Goal: Information Seeking & Learning: Learn about a topic

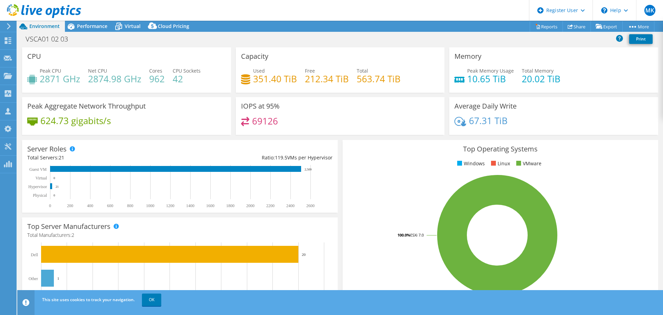
select select "EUFrankfurt"
select select "USD"
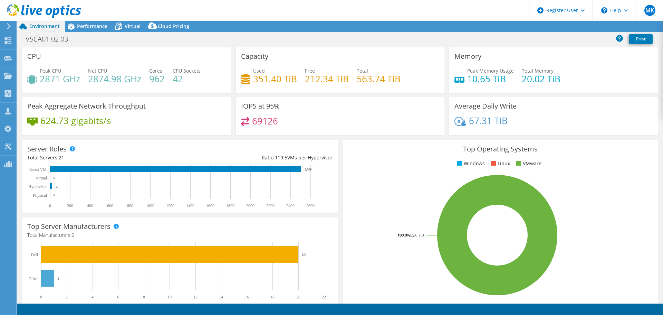
select select "EUFrankfurt"
select select "USD"
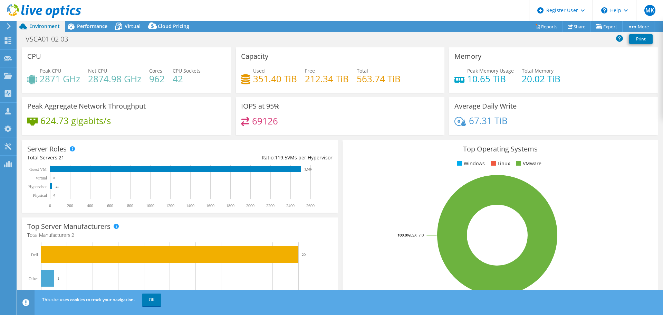
click at [31, 11] on use at bounding box center [44, 11] width 74 height 14
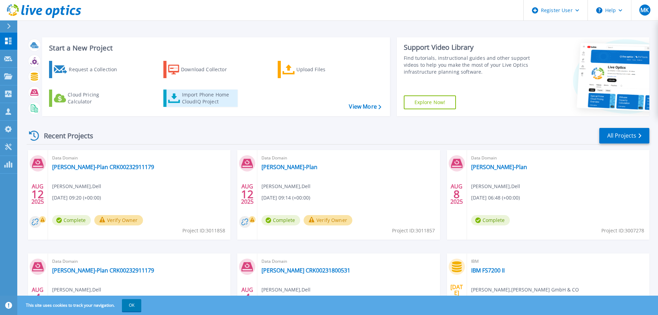
click at [208, 99] on div "Import Phone Home CloudIQ Project" at bounding box center [209, 98] width 54 height 14
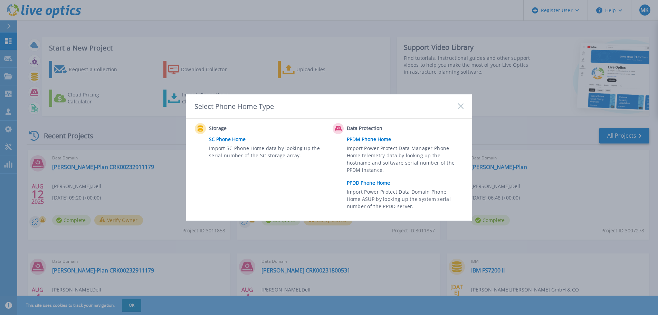
click at [373, 185] on link "PPDD Phone Home" at bounding box center [407, 182] width 120 height 10
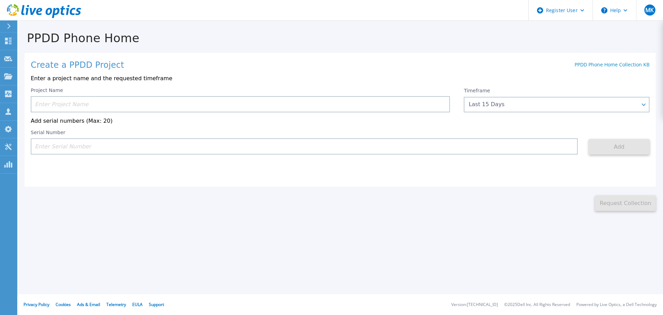
click at [107, 145] on input at bounding box center [304, 146] width 547 height 16
paste input "CRK00232912549"
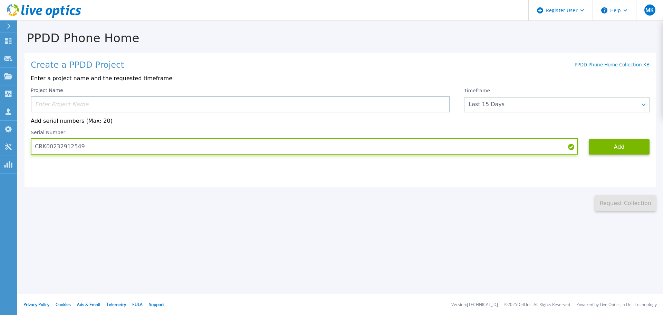
type input "CRK00232912549"
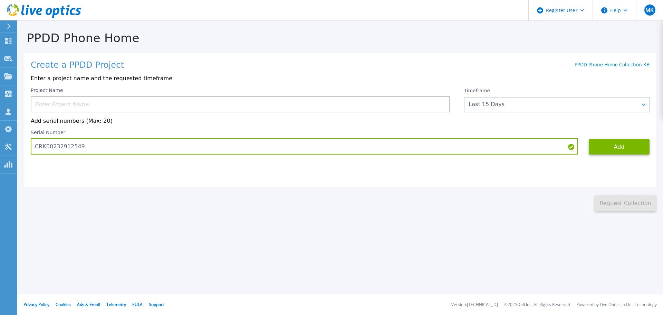
click at [81, 103] on input at bounding box center [240, 104] width 419 height 16
click at [87, 105] on input at bounding box center [240, 104] width 419 height 16
paste input "CRK00232912549"
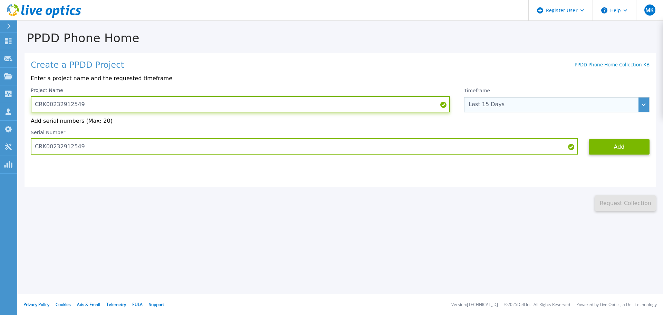
type input "CRK00232912549"
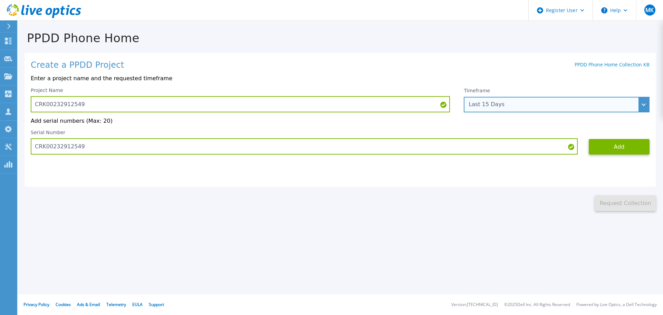
click at [474, 104] on div "Last 15 Days" at bounding box center [553, 104] width 169 height 6
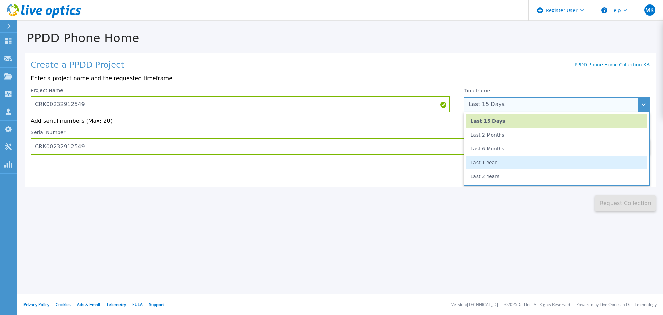
click at [481, 162] on li "Last 1 Year" at bounding box center [556, 162] width 181 height 14
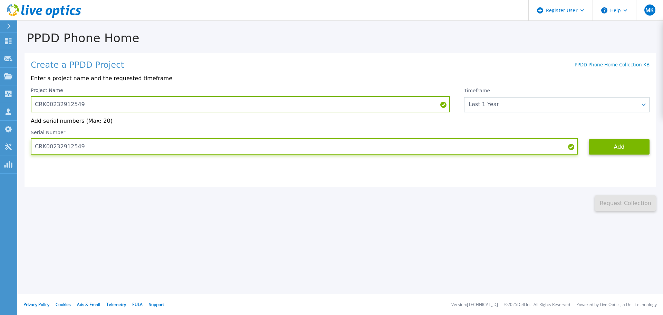
click at [169, 151] on input "CRK00232912549" at bounding box center [304, 146] width 547 height 16
click at [98, 143] on input "CRK00232912549" at bounding box center [304, 146] width 547 height 16
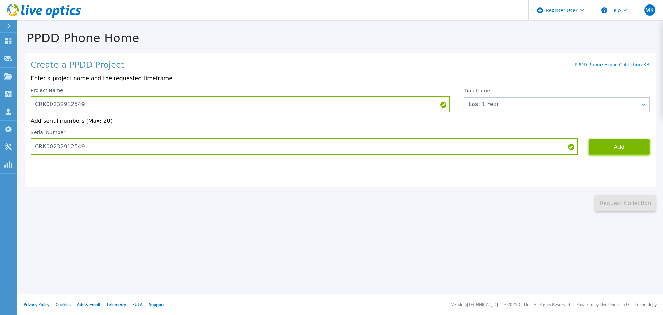
click at [608, 150] on button "Add" at bounding box center [619, 147] width 61 height 16
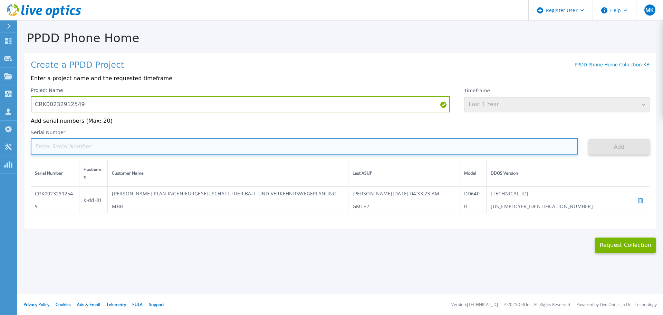
click at [95, 141] on input at bounding box center [304, 146] width 547 height 16
paste input "CRK00232912208"
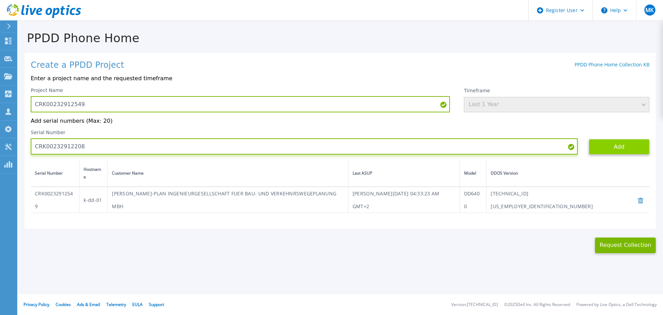
type input "CRK00232912208"
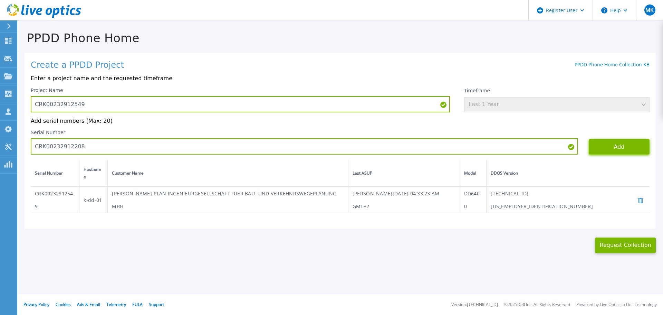
click at [614, 150] on button "Add" at bounding box center [619, 147] width 61 height 16
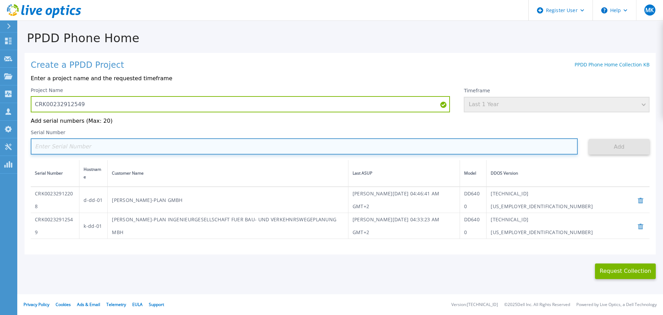
click at [136, 148] on input at bounding box center [304, 146] width 547 height 16
paste input "CRK00232911178"
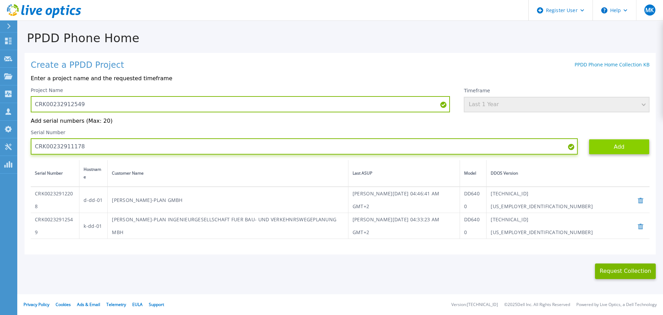
type input "CRK00232911178"
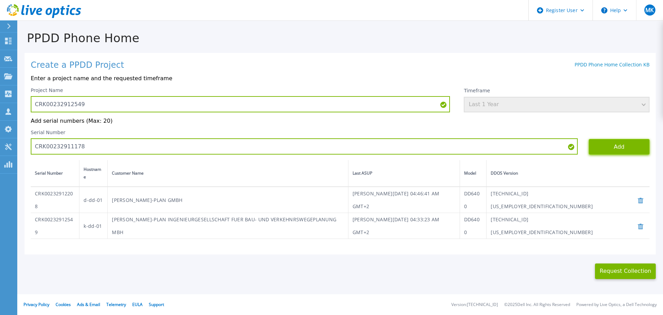
click at [606, 150] on button "Add" at bounding box center [619, 147] width 61 height 16
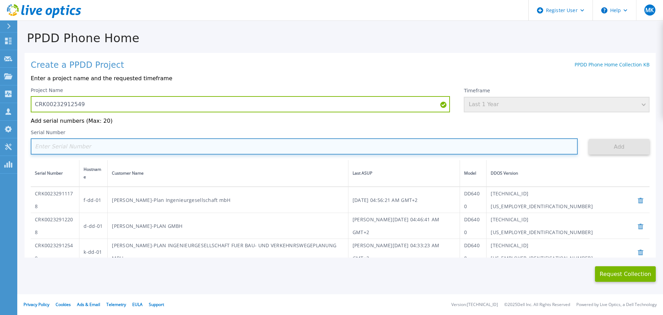
click at [128, 149] on input at bounding box center [304, 146] width 547 height 16
paste input "CRK00232911179"
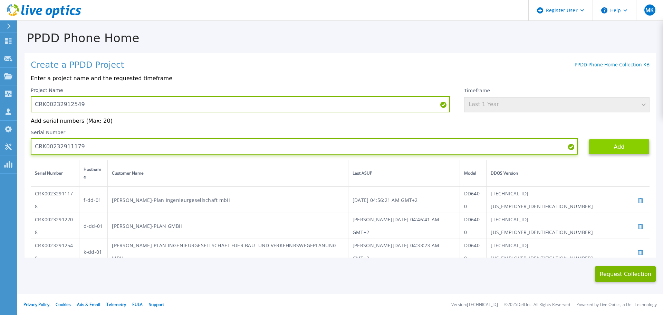
type input "CRK00232911179"
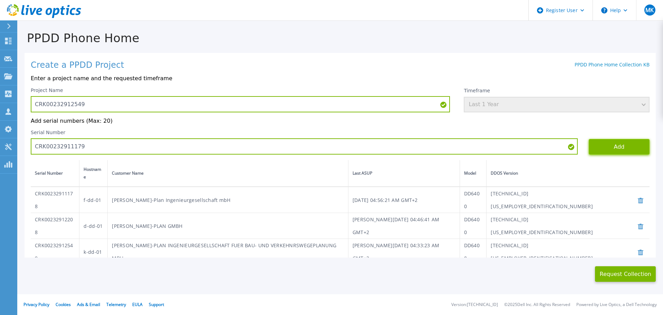
click at [618, 151] on button "Add" at bounding box center [619, 147] width 61 height 16
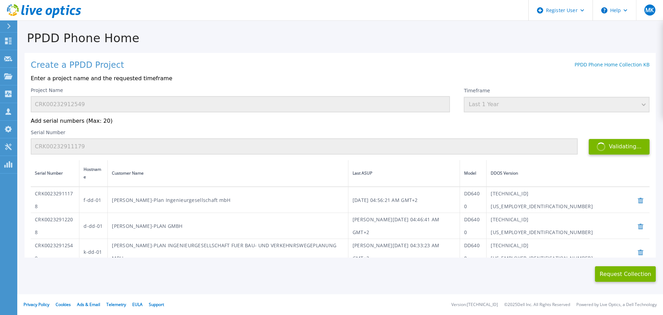
click at [93, 16] on header "Register User Help MK Dell User Marco Knuettel Marco.Knuettel@dell.com Dell My …" at bounding box center [331, 10] width 663 height 21
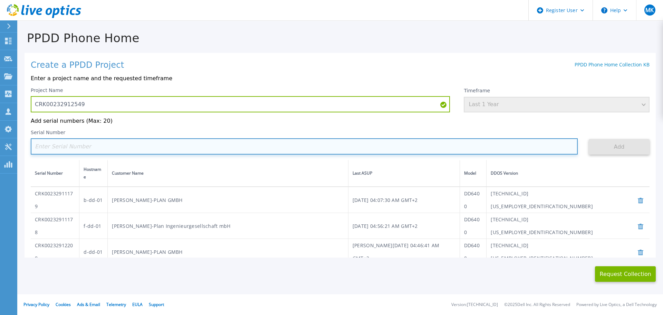
click at [92, 147] on input at bounding box center [304, 146] width 547 height 16
paste input "CRK00232910598"
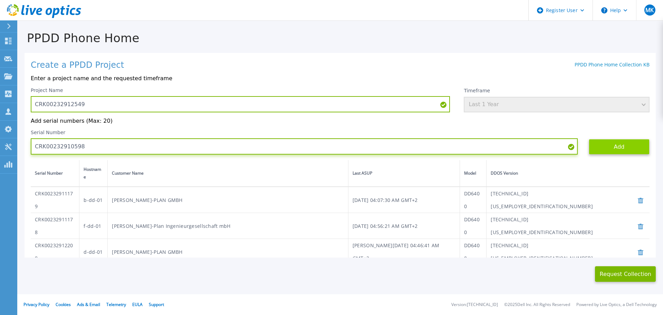
type input "CRK00232910598"
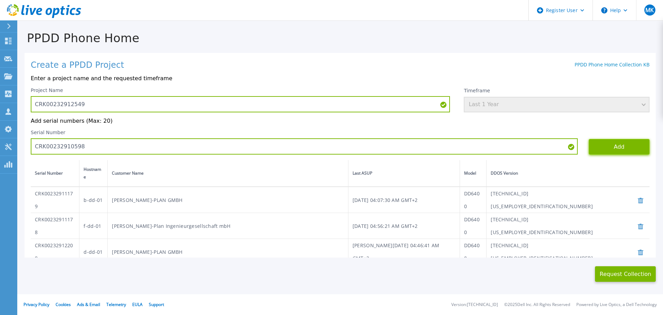
click at [623, 148] on button "Add" at bounding box center [619, 147] width 61 height 16
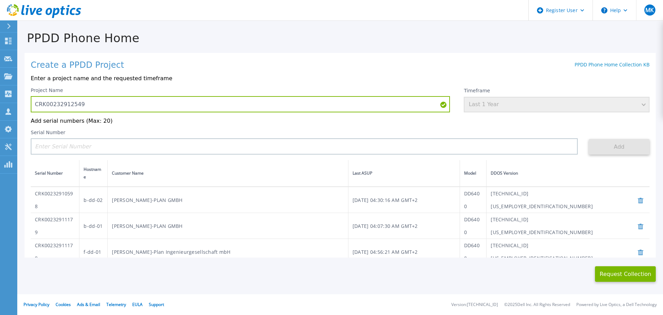
click at [401, 3] on header "Register User Help MK Dell User Marco Knuettel Marco.Knuettel@dell.com Dell My …" at bounding box center [331, 10] width 663 height 21
click at [616, 277] on button "Request Collection" at bounding box center [625, 274] width 61 height 16
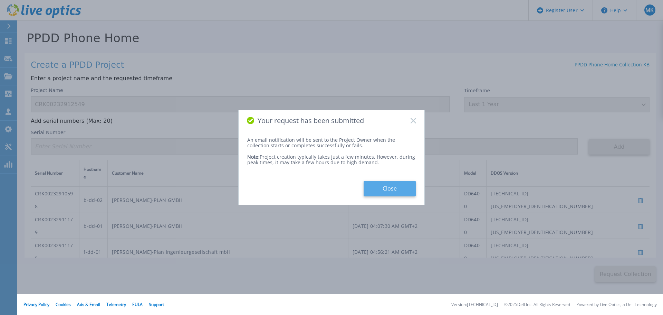
click at [390, 195] on button "Close" at bounding box center [390, 189] width 52 height 16
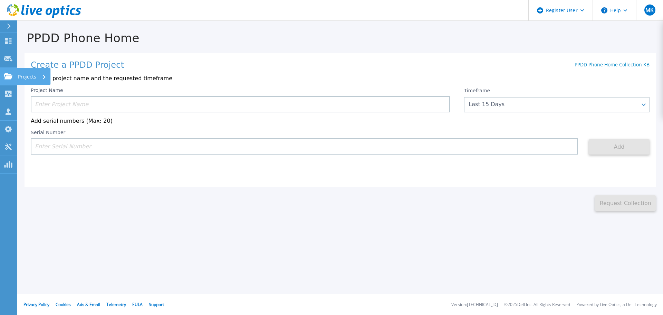
click at [3, 78] on link "Projects Projects" at bounding box center [8, 77] width 17 height 18
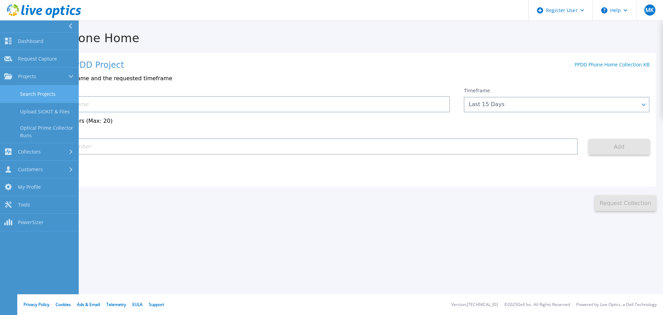
click at [38, 94] on link "Search Projects" at bounding box center [39, 94] width 79 height 18
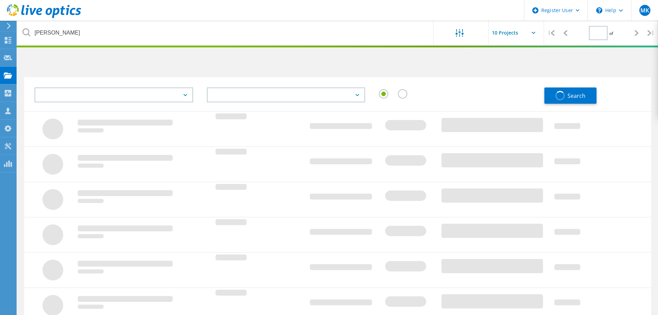
type input "1"
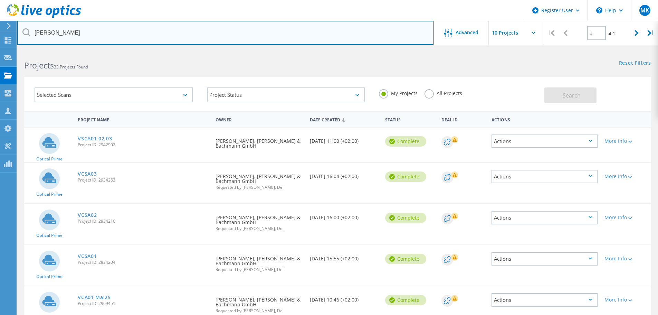
click at [102, 37] on input "[PERSON_NAME]" at bounding box center [225, 33] width 416 height 24
type input "s"
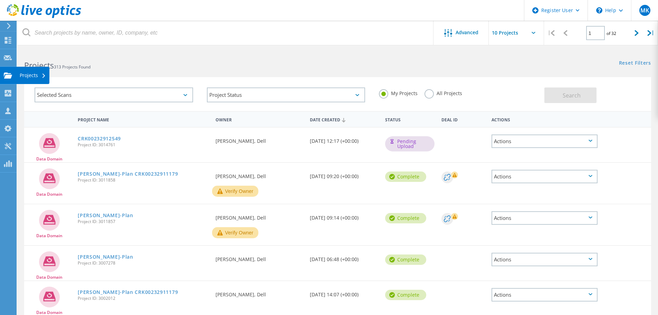
click at [7, 74] on icon at bounding box center [8, 75] width 8 height 7
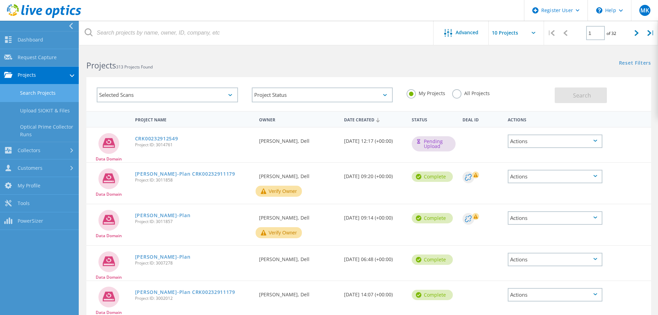
click at [30, 88] on link "Search Projects" at bounding box center [39, 93] width 79 height 18
click at [33, 92] on link "Search Projects" at bounding box center [39, 93] width 79 height 18
click at [43, 17] on icon at bounding box center [44, 11] width 74 height 14
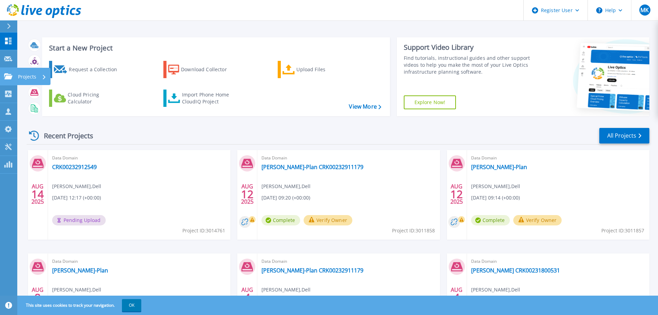
click at [8, 72] on link "Projects Projects" at bounding box center [8, 77] width 17 height 18
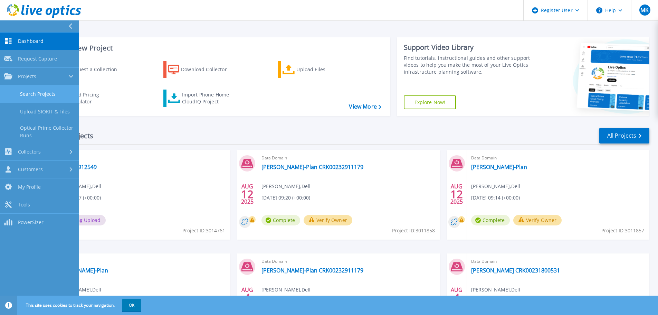
click at [36, 95] on link "Search Projects" at bounding box center [39, 94] width 79 height 18
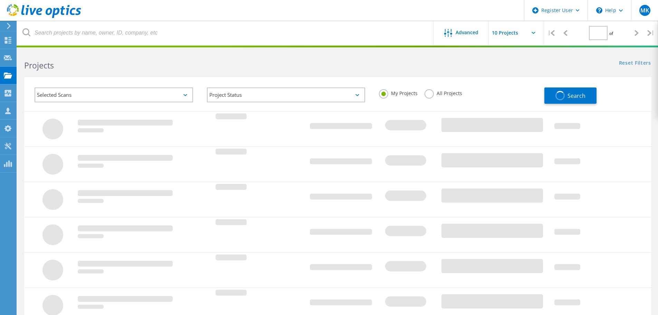
type input "1"
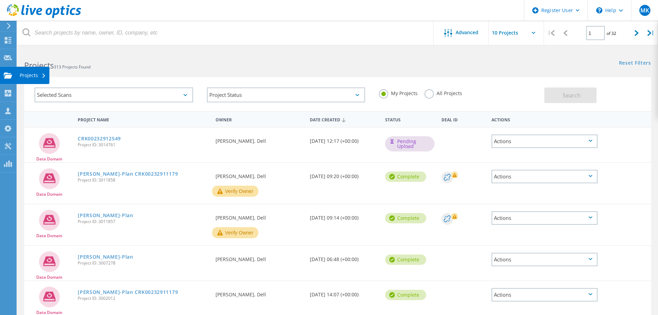
click at [9, 76] on use at bounding box center [8, 75] width 8 height 6
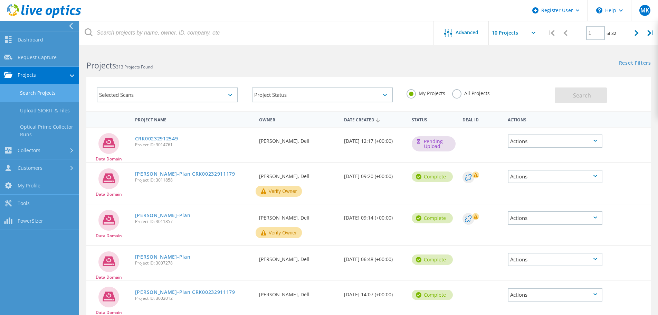
click at [39, 12] on icon at bounding box center [44, 11] width 74 height 14
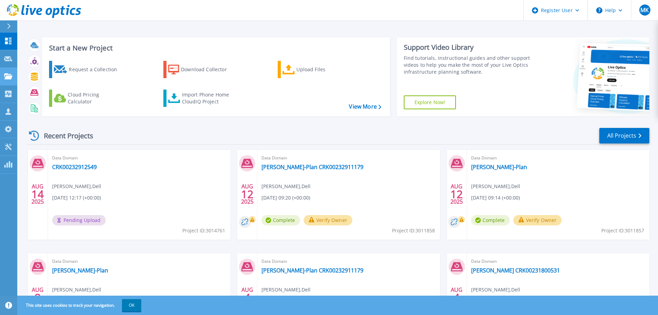
click at [13, 74] on div "Projects" at bounding box center [20, 76] width 32 height 6
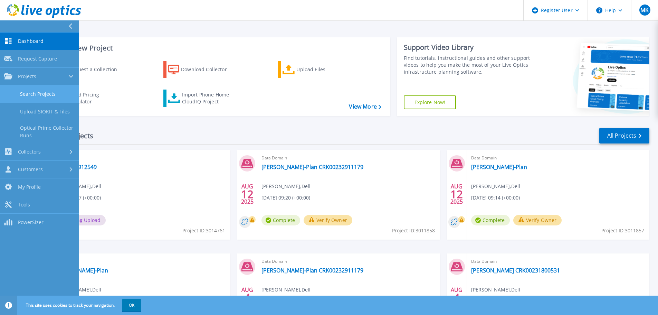
click at [44, 92] on link "Search Projects" at bounding box center [39, 94] width 79 height 18
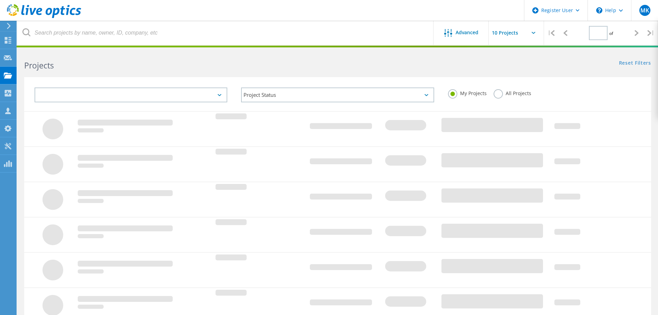
type input "1"
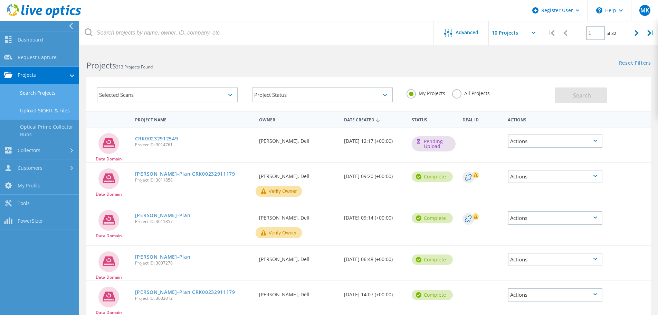
click at [40, 107] on link "Upload SIOKIT & Files" at bounding box center [39, 111] width 79 height 18
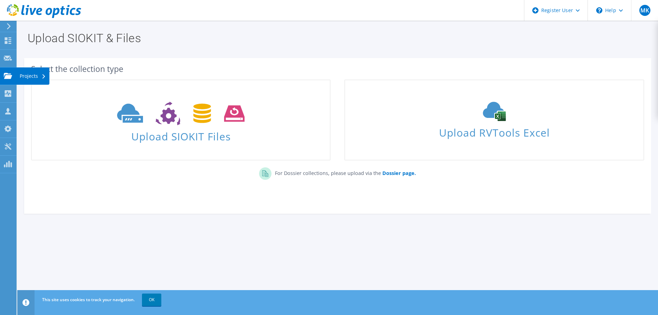
click at [9, 74] on icon at bounding box center [8, 76] width 8 height 7
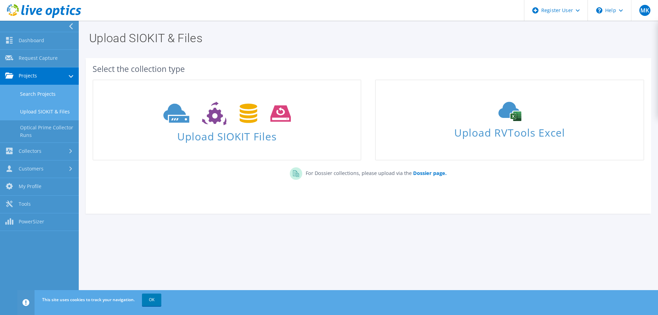
click at [37, 93] on link "Search Projects" at bounding box center [39, 94] width 79 height 18
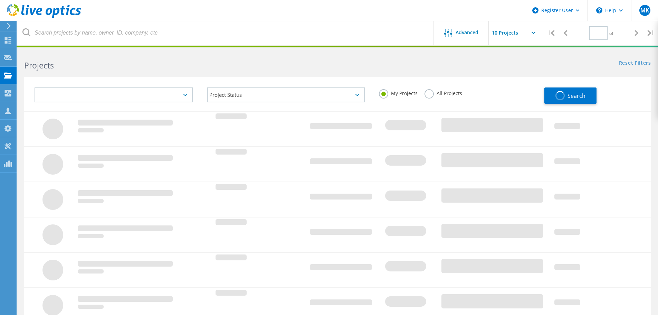
type input "1"
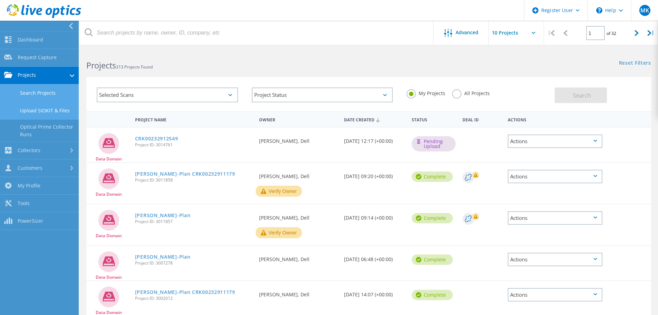
click at [43, 109] on link "Upload SIOKIT & Files" at bounding box center [39, 111] width 79 height 18
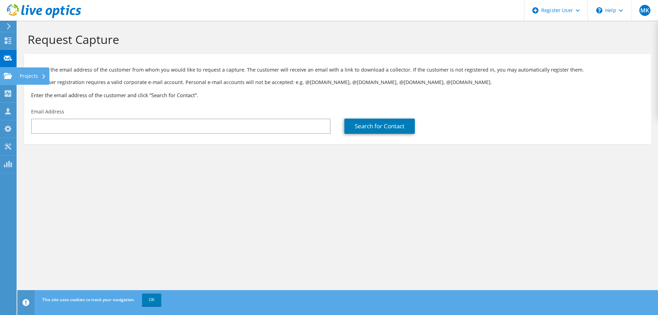
click at [6, 76] on use at bounding box center [8, 76] width 8 height 6
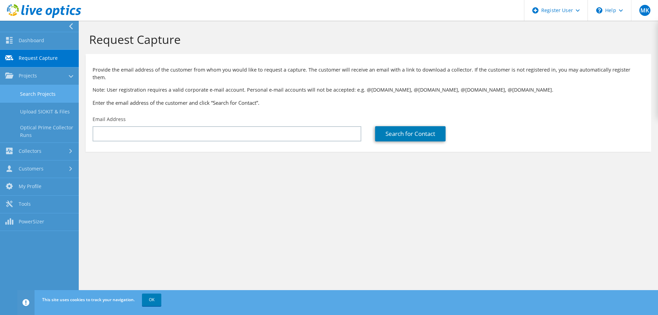
click at [36, 93] on link "Search Projects" at bounding box center [39, 94] width 79 height 18
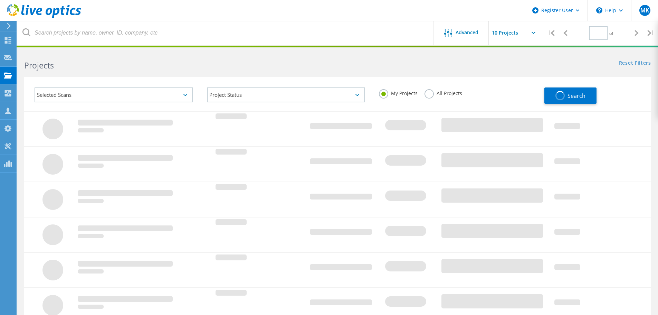
type input "1"
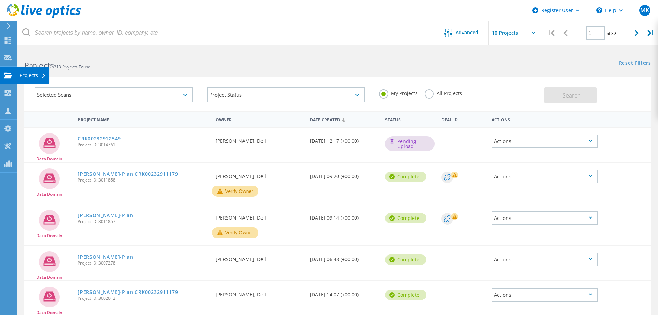
click at [8, 74] on icon at bounding box center [8, 75] width 8 height 7
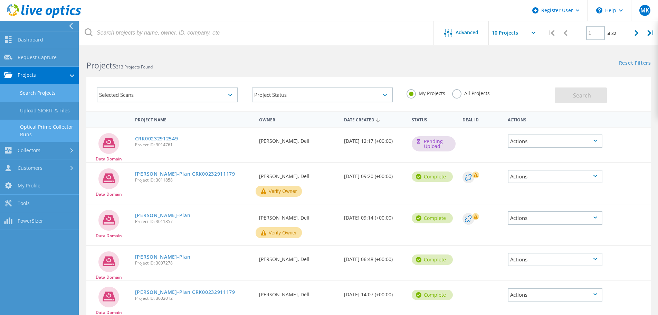
click at [40, 124] on link "Optical Prime Collector Runs" at bounding box center [39, 130] width 79 height 22
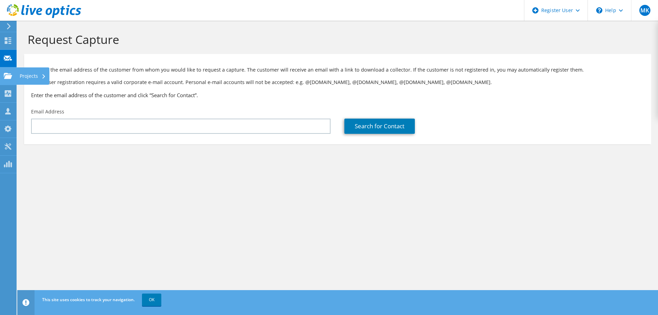
click at [5, 75] on icon at bounding box center [8, 76] width 8 height 7
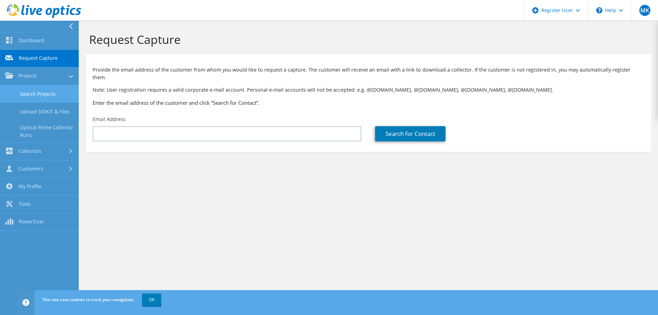
click at [41, 92] on link "Search Projects" at bounding box center [39, 94] width 79 height 18
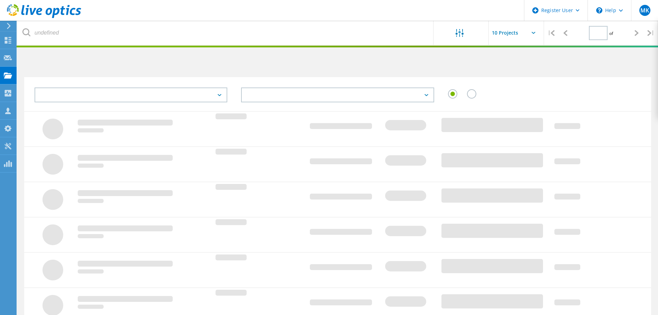
type input "1"
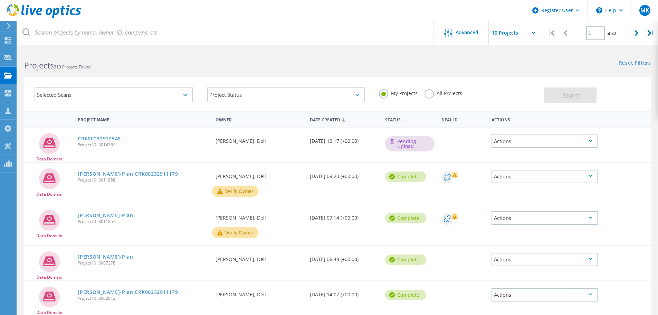
click at [524, 141] on div "Actions" at bounding box center [544, 140] width 106 height 13
click at [508, 148] on div "Share" at bounding box center [544, 146] width 105 height 11
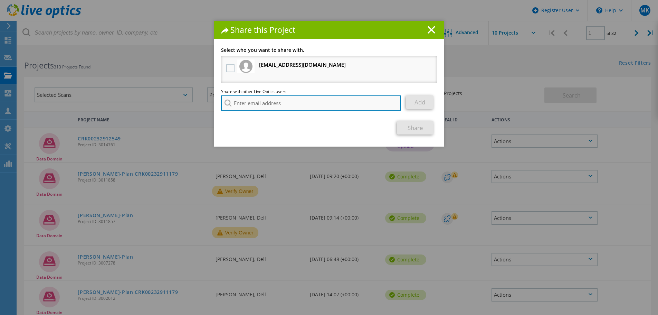
click at [250, 105] on input "search" at bounding box center [311, 102] width 180 height 15
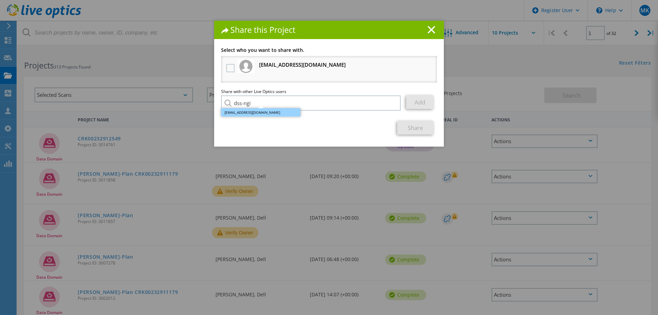
click at [258, 111] on li "dss-ngi@cancom.de" at bounding box center [260, 112] width 79 height 8
type input "dss-ngi@cancom.de"
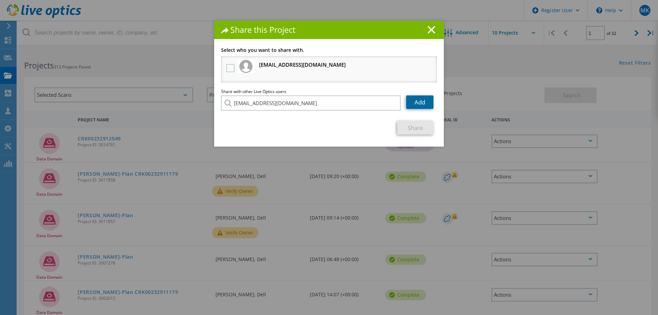
click at [421, 103] on link "Add" at bounding box center [419, 101] width 27 height 13
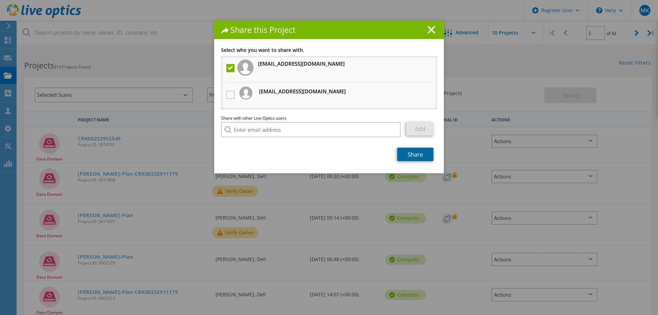
click at [412, 159] on link "Share" at bounding box center [415, 153] width 36 height 13
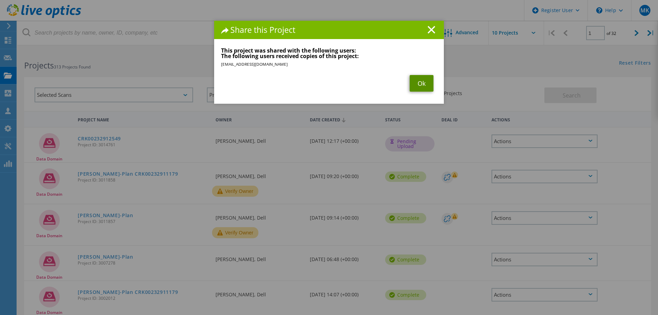
click at [421, 85] on link "Ok" at bounding box center [422, 83] width 24 height 17
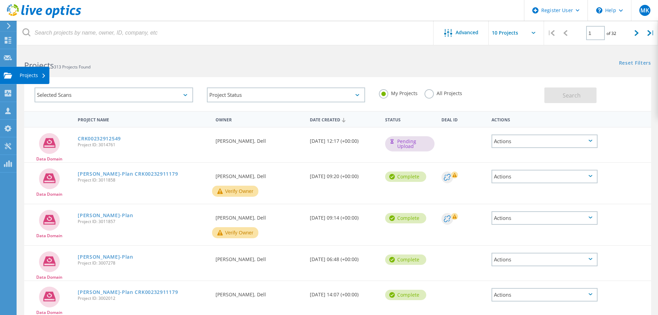
click at [8, 74] on icon at bounding box center [8, 75] width 8 height 7
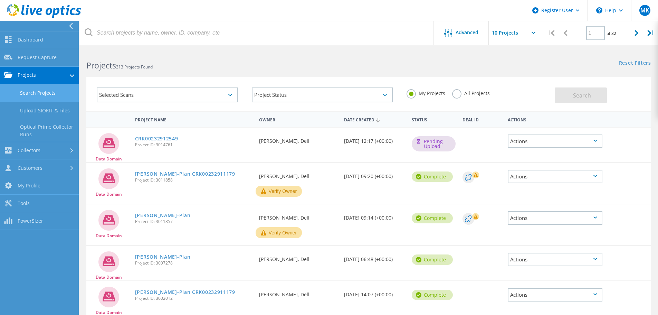
click at [29, 89] on link "Search Projects" at bounding box center [39, 93] width 79 height 18
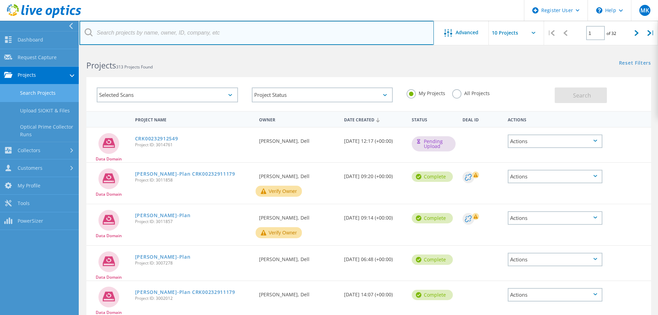
click at [127, 34] on input "text" at bounding box center [256, 33] width 354 height 24
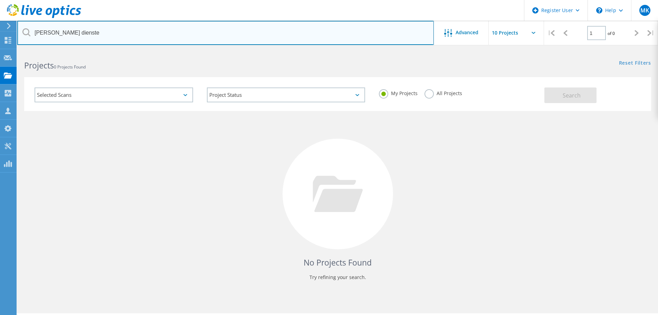
drag, startPoint x: 52, startPoint y: 33, endPoint x: 90, endPoint y: 30, distance: 38.5
click at [90, 30] on input "busch dienste" at bounding box center [225, 33] width 416 height 24
type input "busch"
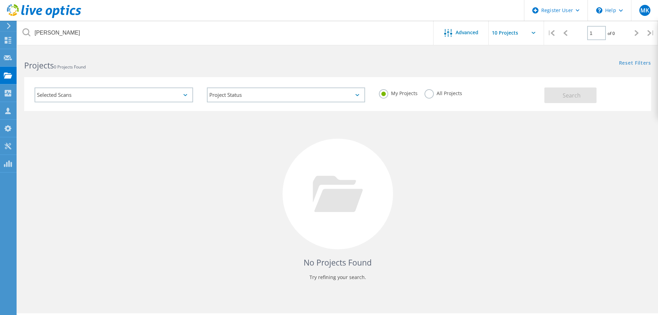
click at [432, 99] on div "My Projects All Projects" at bounding box center [458, 93] width 172 height 26
click at [426, 96] on label "All Projects" at bounding box center [443, 92] width 38 height 7
click at [0, 0] on input "All Projects" at bounding box center [0, 0] width 0 height 0
click at [568, 91] on button "Search" at bounding box center [570, 95] width 52 height 16
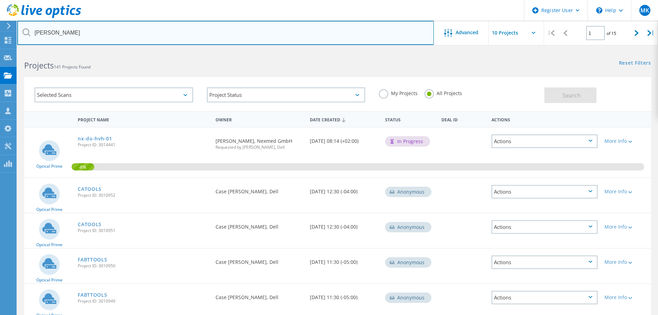
click at [61, 36] on input "busch" at bounding box center [225, 33] width 416 height 24
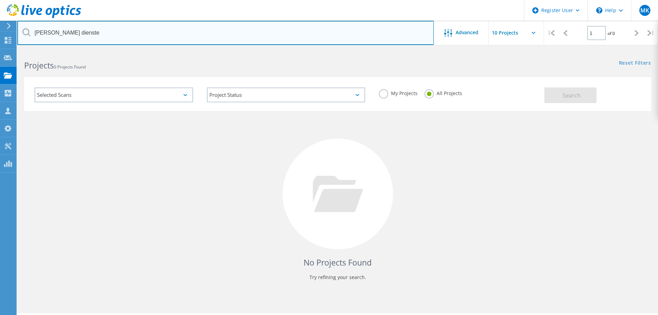
drag, startPoint x: 97, startPoint y: 36, endPoint x: 31, endPoint y: 33, distance: 65.7
click at [31, 33] on input "busch dienste" at bounding box center [225, 33] width 416 height 24
click at [136, 36] on input "busch dienste" at bounding box center [225, 33] width 416 height 24
paste input "[EMAIL_ADDRESS][DOMAIN_NAME]"
type input "[EMAIL_ADDRESS][DOMAIN_NAME]"
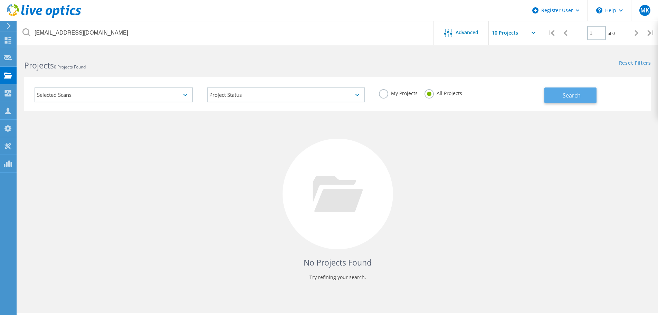
click at [565, 96] on span "Search" at bounding box center [572, 96] width 18 height 8
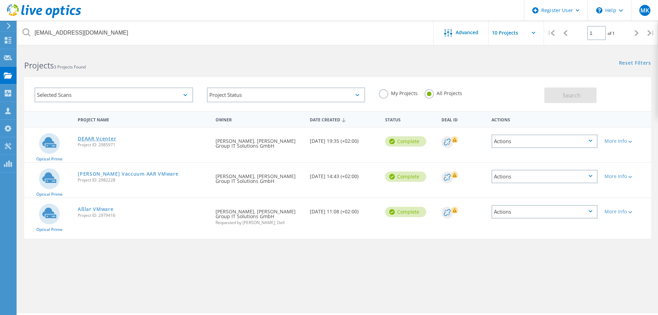
click at [100, 139] on link "DEAAR Vcenter" at bounding box center [97, 138] width 38 height 5
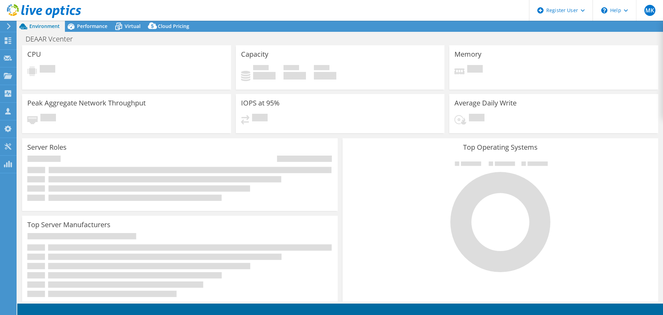
select select "USD"
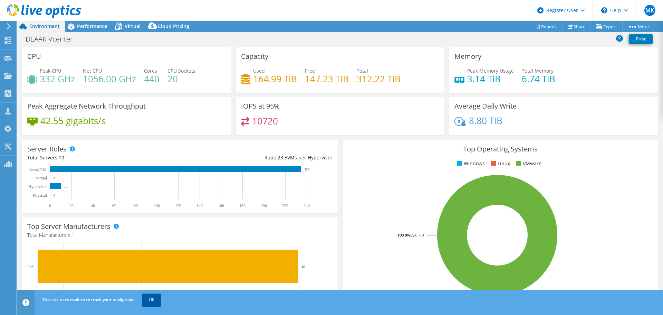
click at [149, 298] on link "OK" at bounding box center [151, 299] width 19 height 12
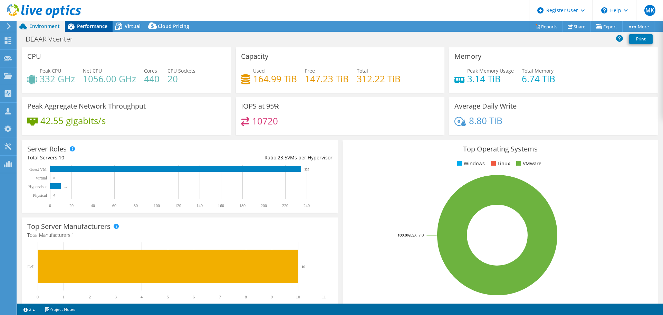
click at [81, 23] on span "Performance" at bounding box center [92, 26] width 30 height 7
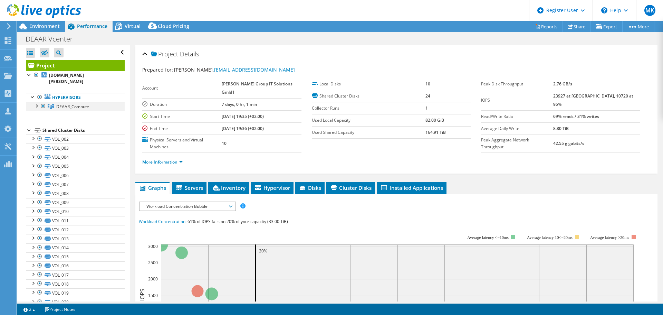
click at [36, 105] on div at bounding box center [36, 105] width 7 height 7
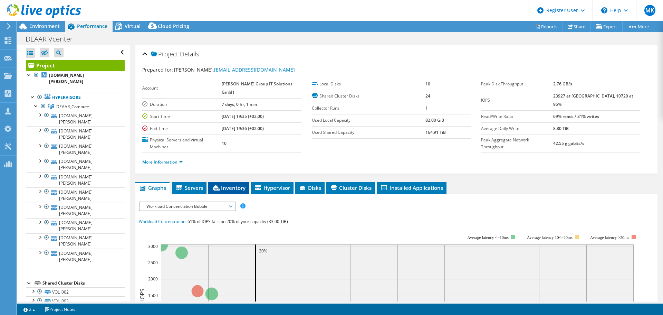
click at [227, 184] on span "Inventory" at bounding box center [229, 187] width 34 height 7
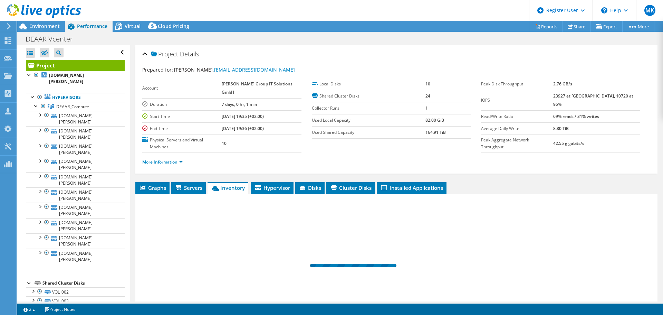
scroll to position [52, 0]
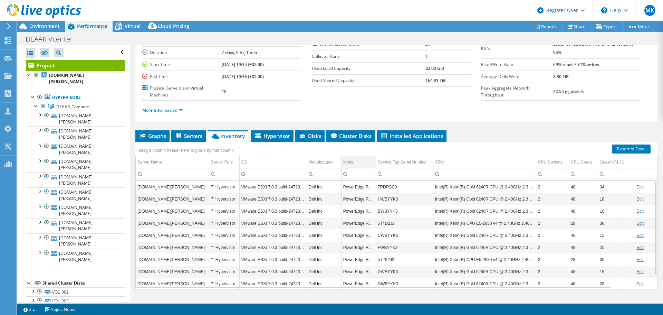
click at [354, 158] on div "Model" at bounding box center [348, 162] width 11 height 8
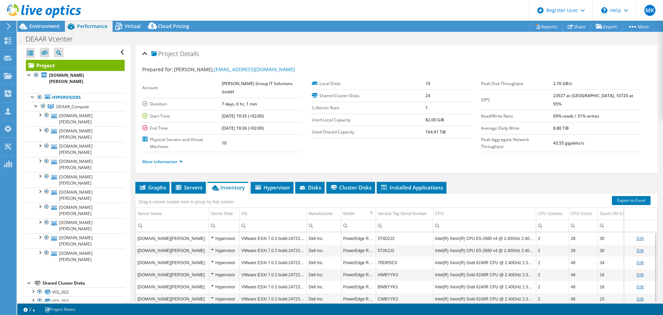
scroll to position [0, 0]
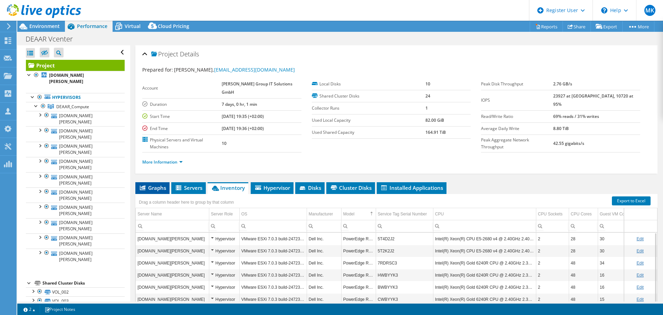
click at [158, 184] on span "Graphs" at bounding box center [152, 187] width 27 height 7
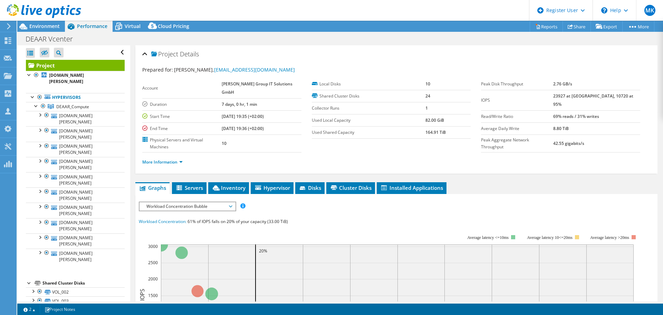
click at [157, 202] on span "Workload Concentration Bubble" at bounding box center [187, 206] width 89 height 8
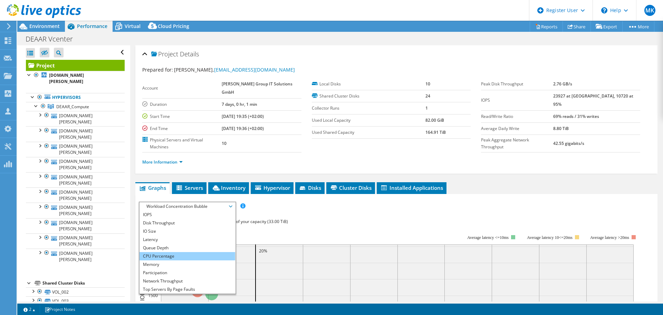
click at [156, 252] on li "CPU Percentage" at bounding box center [188, 256] width 96 height 8
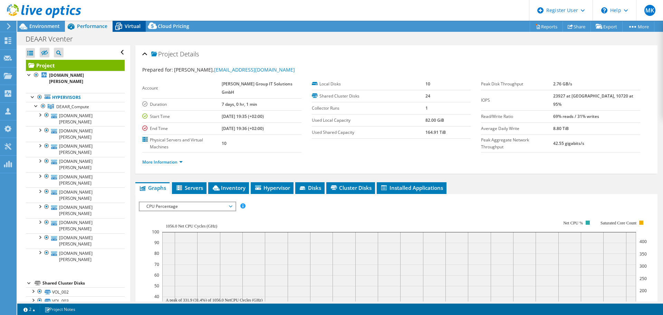
click at [128, 25] on span "Virtual" at bounding box center [133, 26] width 16 height 7
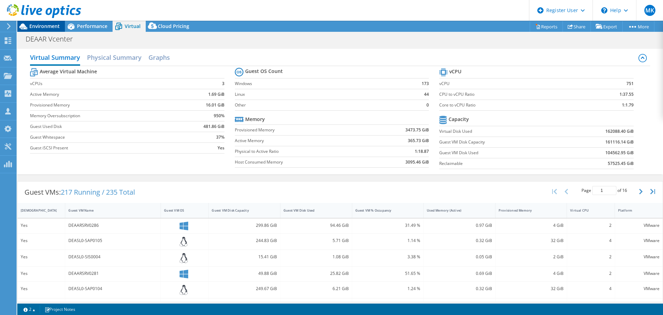
click at [40, 30] on div "Environment" at bounding box center [41, 26] width 48 height 11
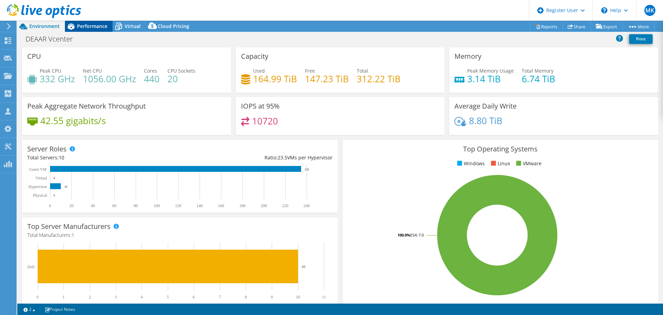
click at [84, 23] on span "Performance" at bounding box center [92, 26] width 30 height 7
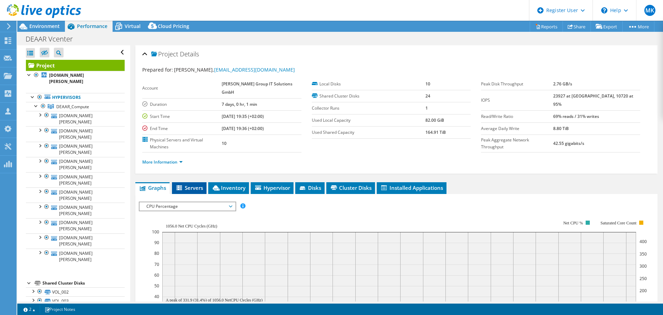
click at [182, 185] on icon at bounding box center [179, 187] width 6 height 5
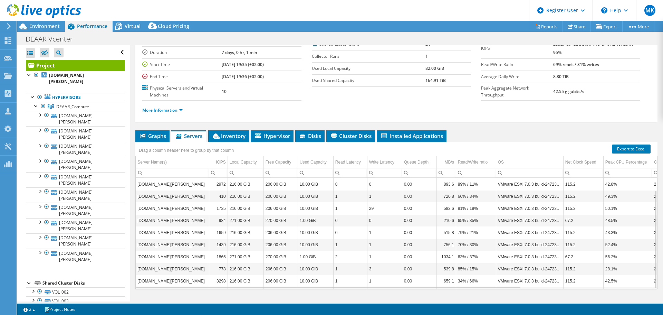
scroll to position [13, 0]
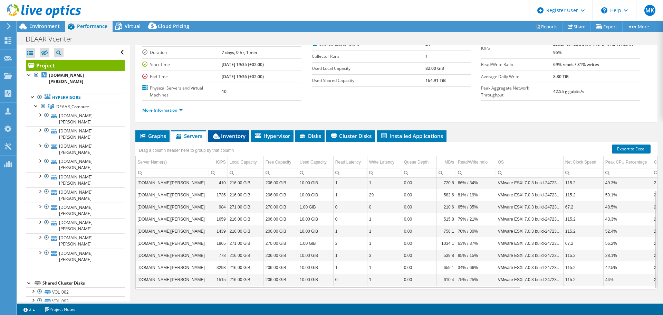
click at [240, 132] on span "Inventory" at bounding box center [229, 135] width 34 height 7
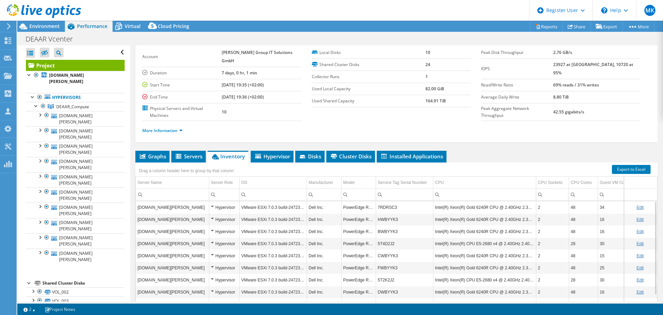
scroll to position [0, 0]
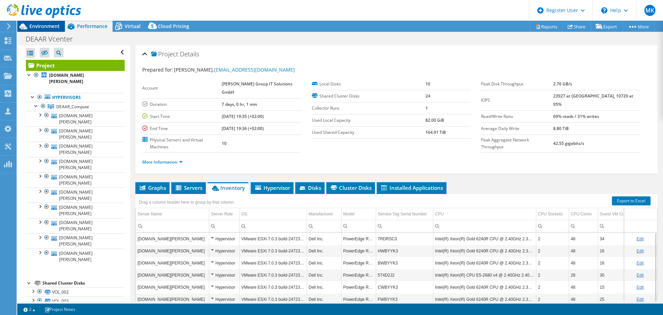
click at [53, 27] on span "Environment" at bounding box center [44, 26] width 30 height 7
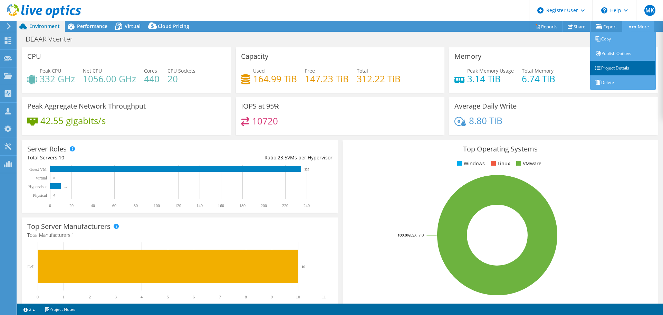
click at [608, 64] on link "Project Details" at bounding box center [623, 68] width 66 height 15
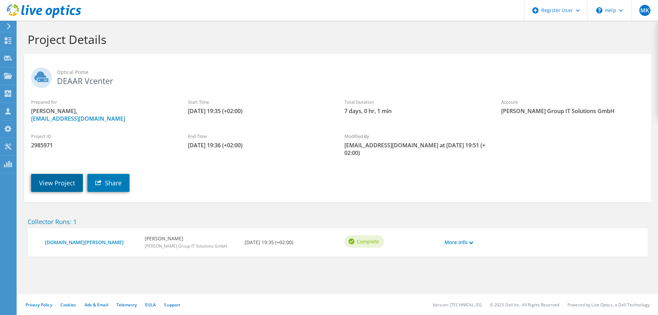
click at [50, 181] on link "View Project" at bounding box center [57, 183] width 52 height 18
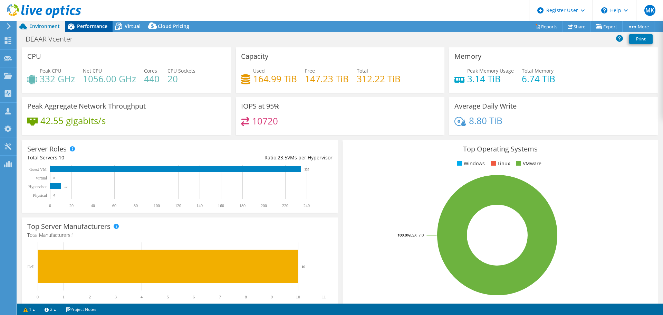
click at [99, 23] on span "Performance" at bounding box center [92, 26] width 30 height 7
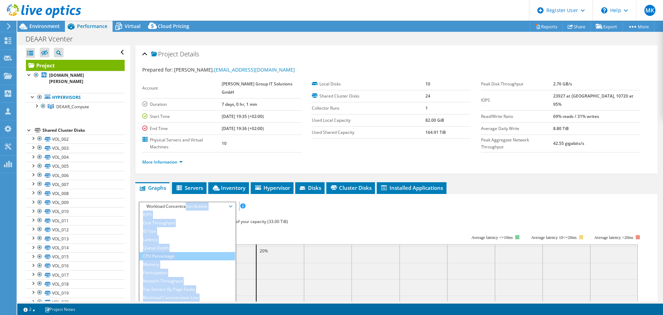
click at [156, 252] on li "CPU Percentage" at bounding box center [188, 256] width 96 height 8
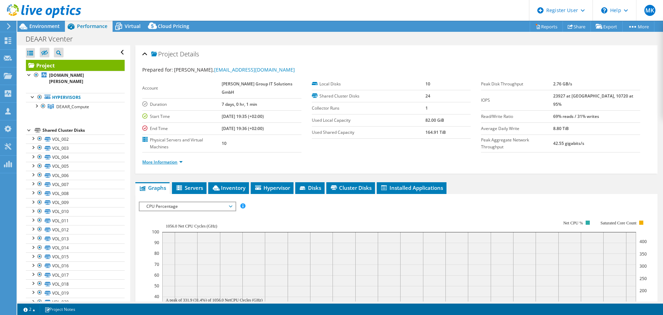
click at [172, 159] on link "More Information" at bounding box center [162, 162] width 40 height 6
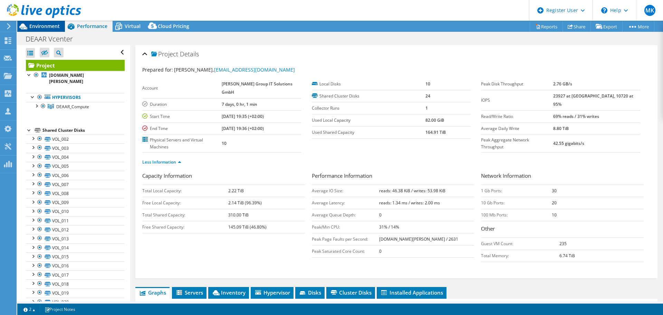
click at [52, 30] on div "Environment" at bounding box center [41, 26] width 48 height 11
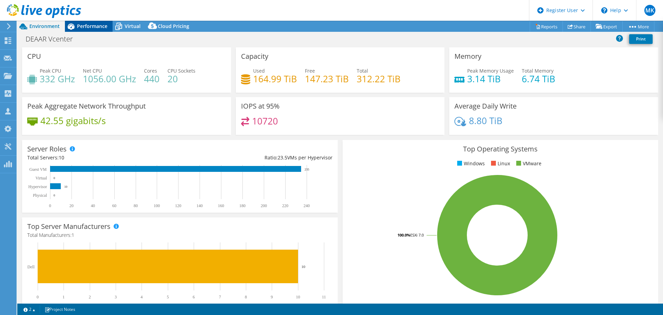
click at [76, 30] on icon at bounding box center [71, 26] width 12 height 12
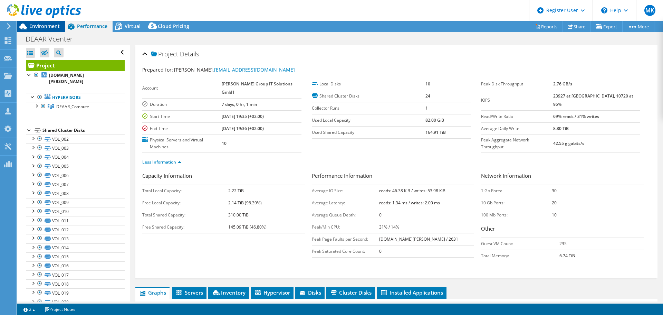
click at [44, 25] on span "Environment" at bounding box center [44, 26] width 30 height 7
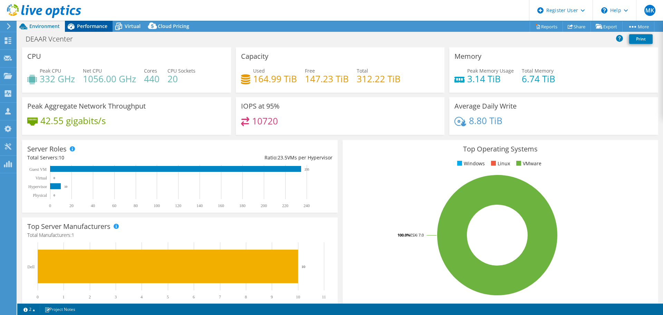
click at [98, 31] on div "Performance" at bounding box center [89, 26] width 48 height 11
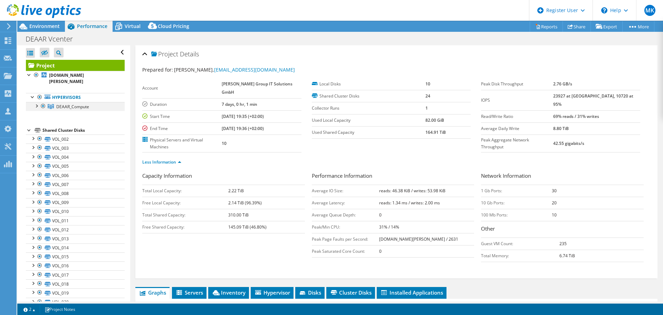
click at [35, 106] on div at bounding box center [36, 105] width 7 height 7
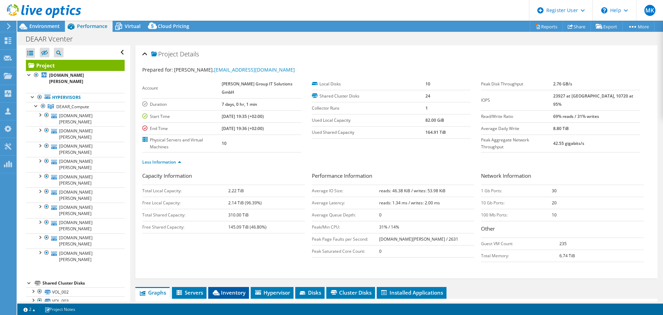
click at [244, 289] on span "Inventory" at bounding box center [229, 292] width 34 height 7
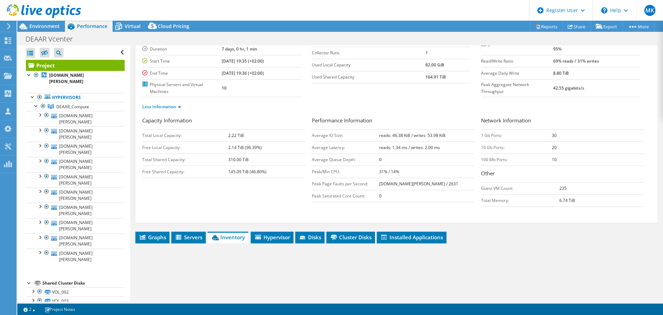
scroll to position [138, 0]
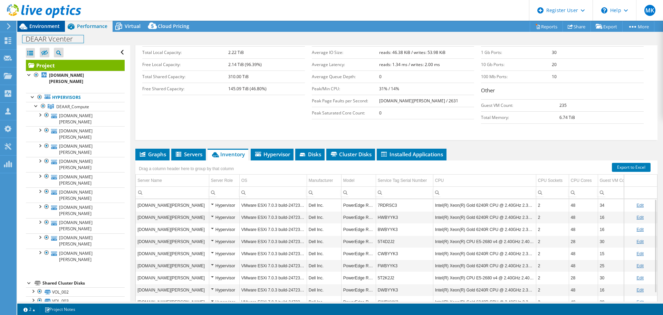
click at [43, 31] on div "Project Actions Project Actions Reports Share Export vSAN ReadyNode Sizer" at bounding box center [340, 168] width 646 height 294
click at [44, 28] on span "Environment" at bounding box center [44, 26] width 30 height 7
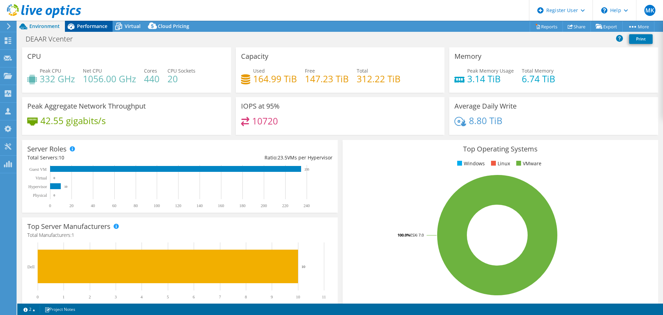
click at [98, 25] on span "Performance" at bounding box center [92, 26] width 30 height 7
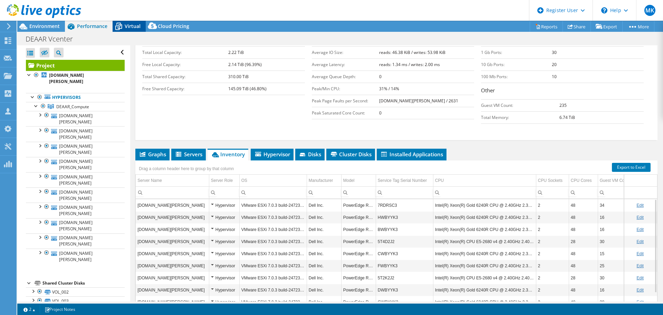
click at [124, 23] on icon at bounding box center [119, 26] width 12 height 12
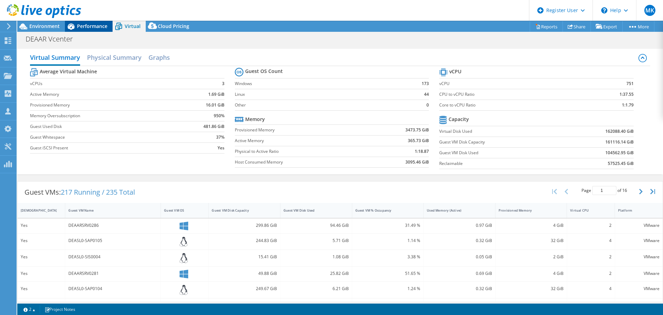
click at [102, 26] on span "Performance" at bounding box center [92, 26] width 30 height 7
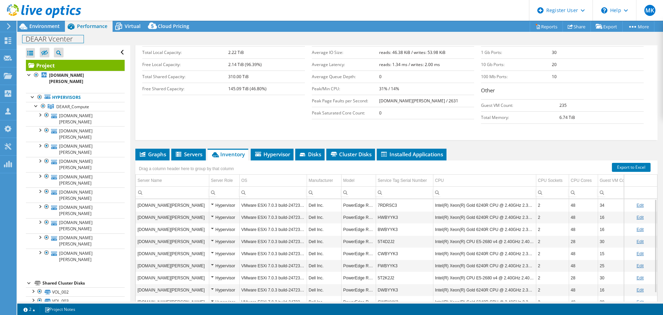
click at [46, 32] on div "DEAAR Vcenter Print" at bounding box center [340, 38] width 646 height 13
click at [44, 28] on span "Environment" at bounding box center [44, 26] width 30 height 7
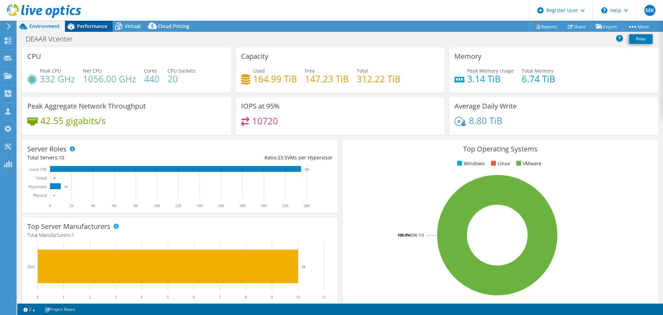
click at [93, 25] on span "Performance" at bounding box center [92, 26] width 30 height 7
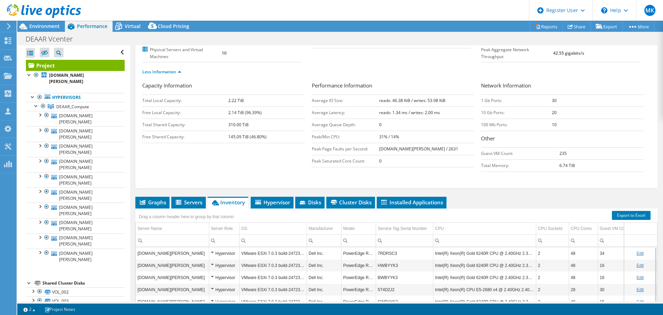
scroll to position [0, 0]
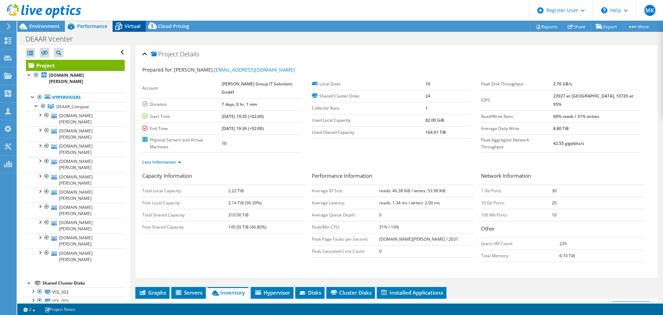
click at [125, 26] on span "Virtual" at bounding box center [133, 26] width 16 height 7
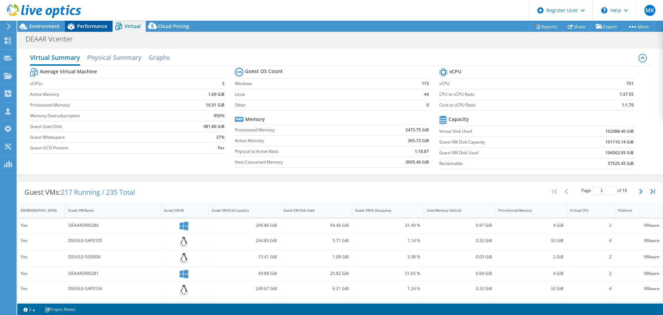
click at [72, 26] on icon at bounding box center [71, 26] width 7 height 6
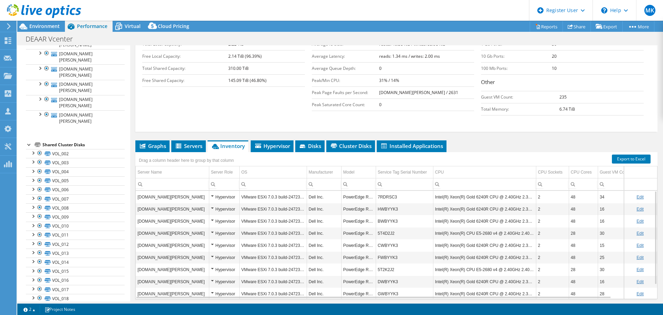
scroll to position [156, 0]
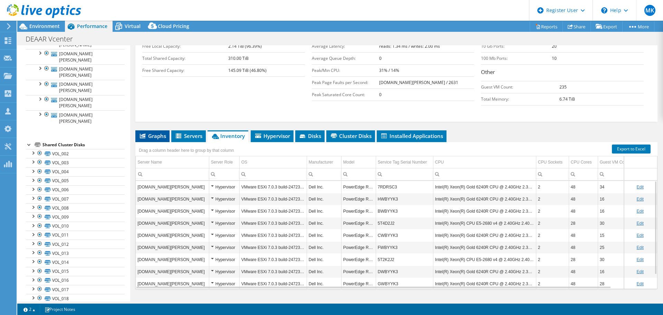
click at [157, 132] on span "Graphs" at bounding box center [152, 135] width 27 height 7
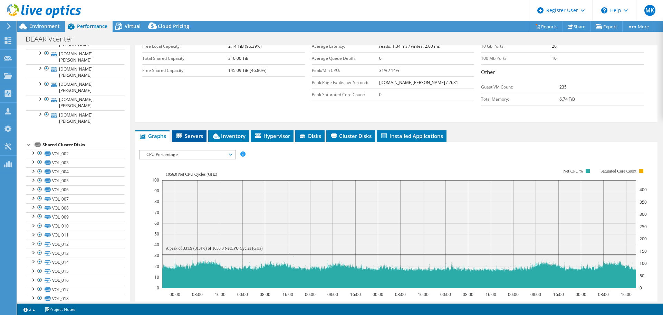
click at [192, 132] on span "Servers" at bounding box center [189, 135] width 28 height 7
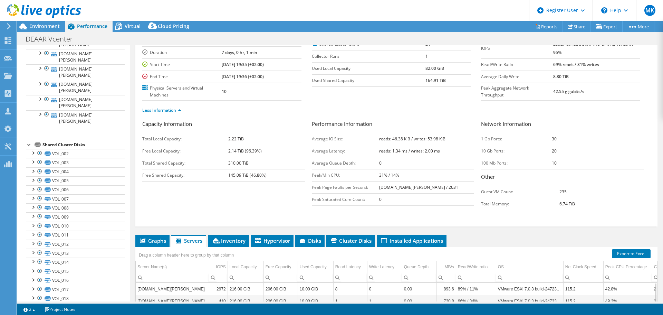
scroll to position [0, 0]
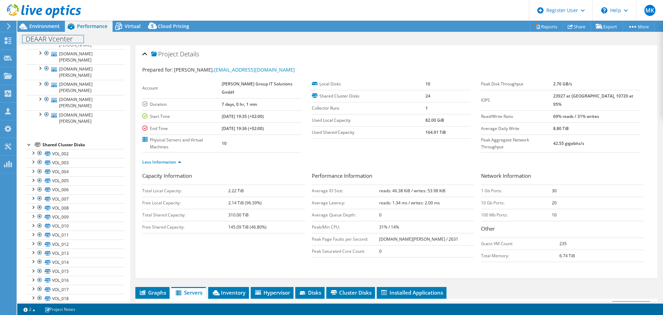
click at [38, 32] on div "DEAAR Vcenter Print" at bounding box center [340, 38] width 646 height 13
click at [41, 30] on div "Environment" at bounding box center [41, 26] width 48 height 11
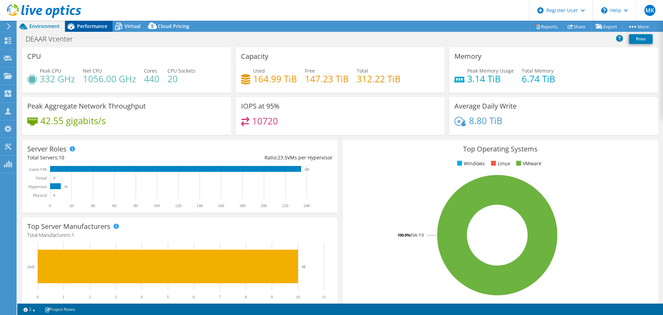
click at [95, 23] on span "Performance" at bounding box center [92, 26] width 30 height 7
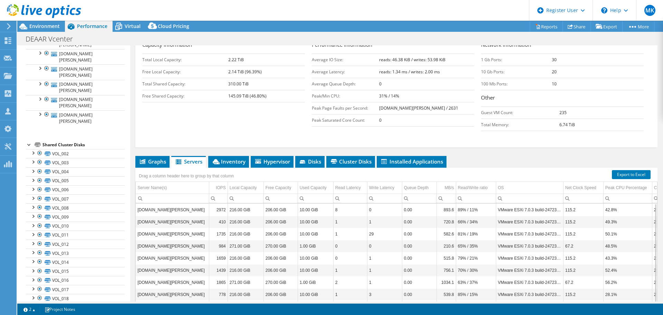
scroll to position [138, 0]
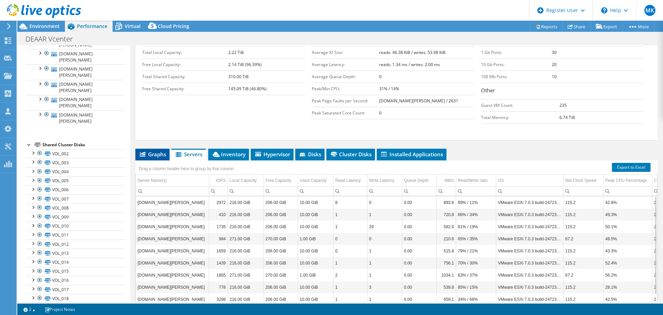
drag, startPoint x: 158, startPoint y: 142, endPoint x: 162, endPoint y: 140, distance: 4.2
click at [158, 151] on span "Graphs" at bounding box center [152, 154] width 27 height 7
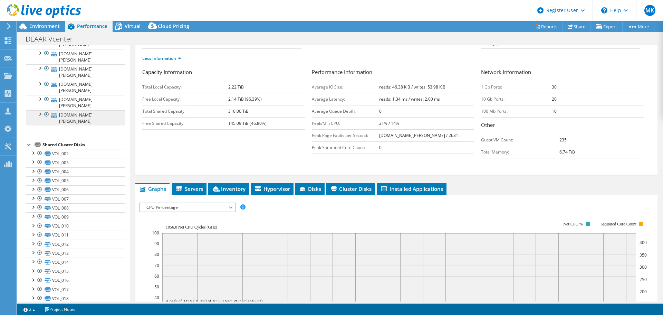
scroll to position [0, 0]
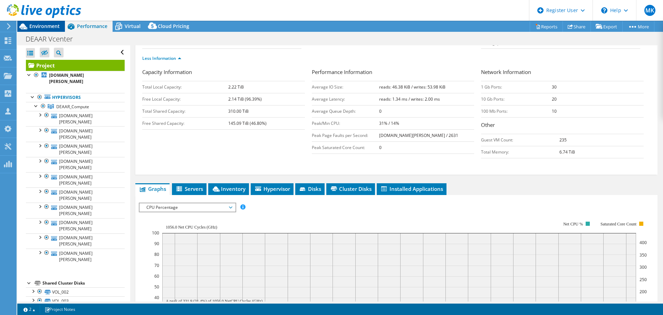
click at [33, 30] on div "Environment" at bounding box center [41, 26] width 48 height 11
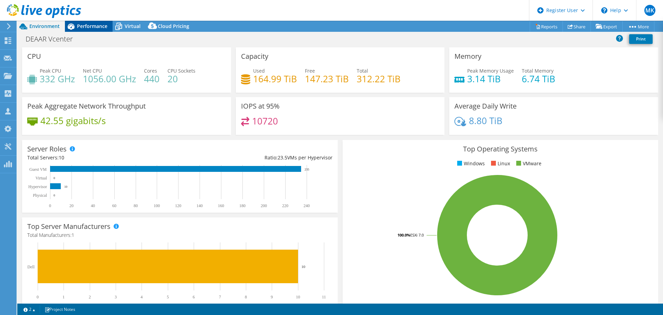
click at [90, 29] on span "Performance" at bounding box center [92, 26] width 30 height 7
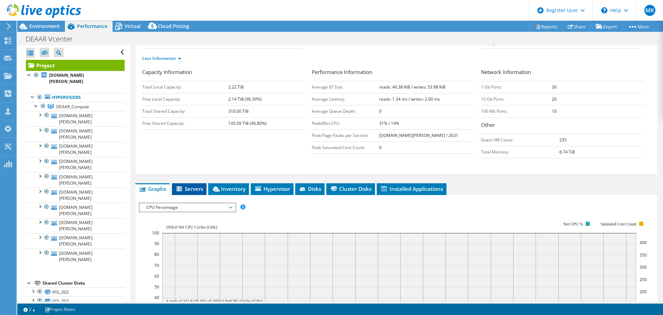
click at [187, 185] on span "Servers" at bounding box center [189, 188] width 28 height 7
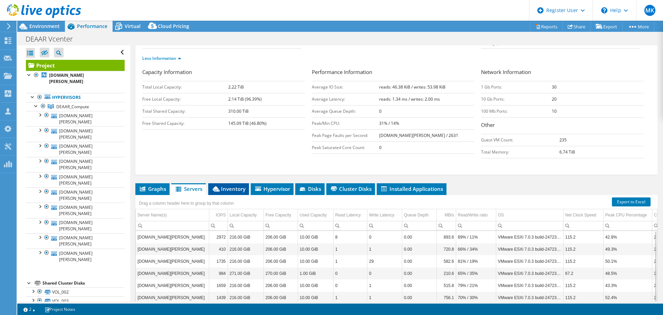
click at [238, 185] on span "Inventory" at bounding box center [229, 188] width 34 height 7
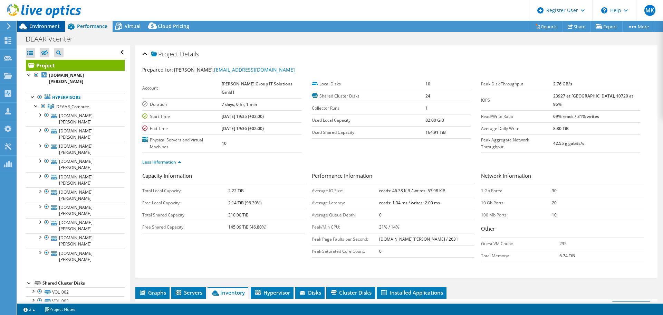
click at [49, 29] on div "Environment" at bounding box center [41, 26] width 48 height 11
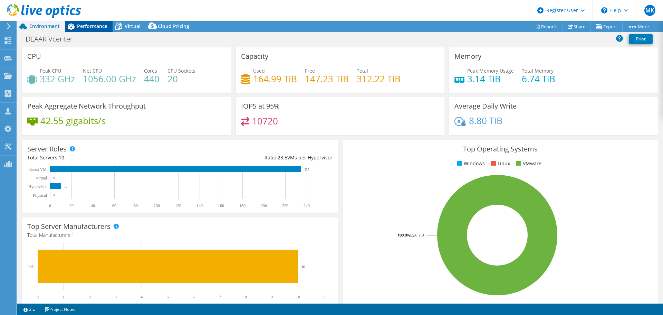
click at [89, 25] on span "Performance" at bounding box center [92, 26] width 30 height 7
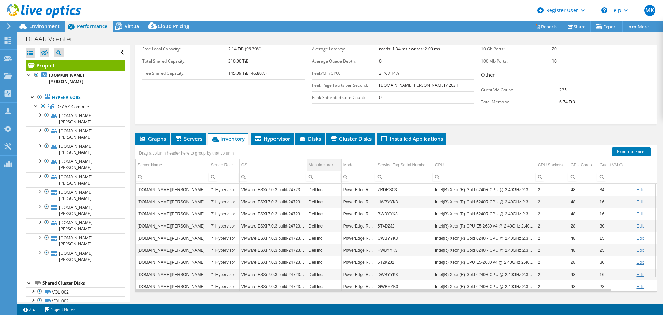
scroll to position [156, 0]
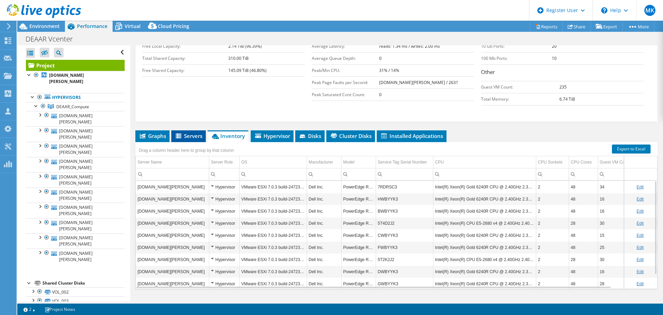
click at [182, 130] on li "Servers" at bounding box center [188, 136] width 35 height 12
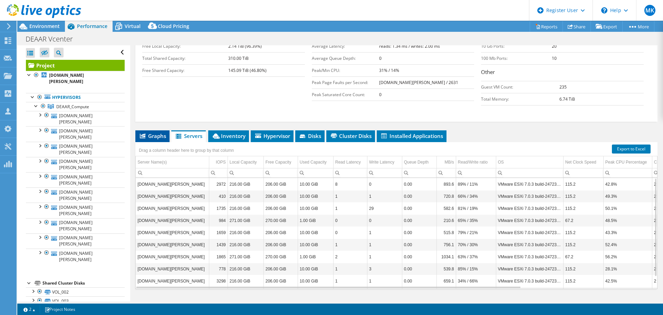
click at [146, 132] on span "Graphs" at bounding box center [152, 135] width 27 height 7
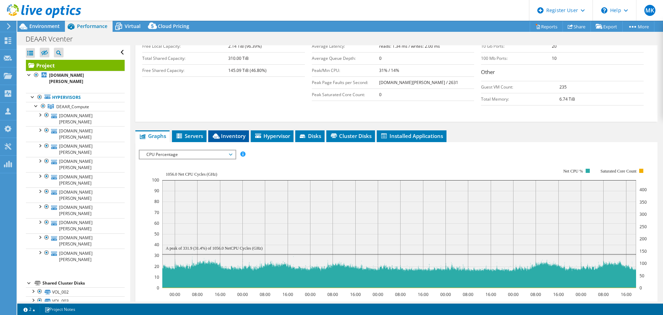
click at [216, 133] on icon at bounding box center [216, 135] width 7 height 5
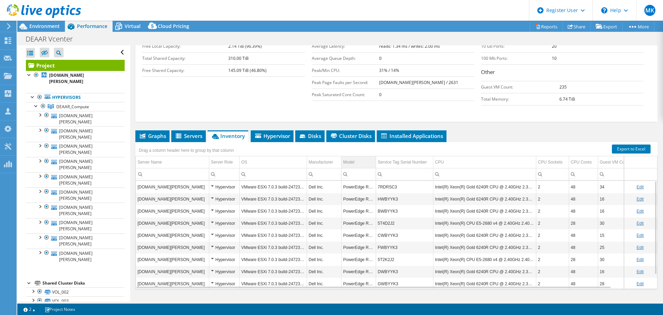
click at [358, 156] on td "Model" at bounding box center [358, 162] width 35 height 12
